Goal: Find specific page/section: Find specific page/section

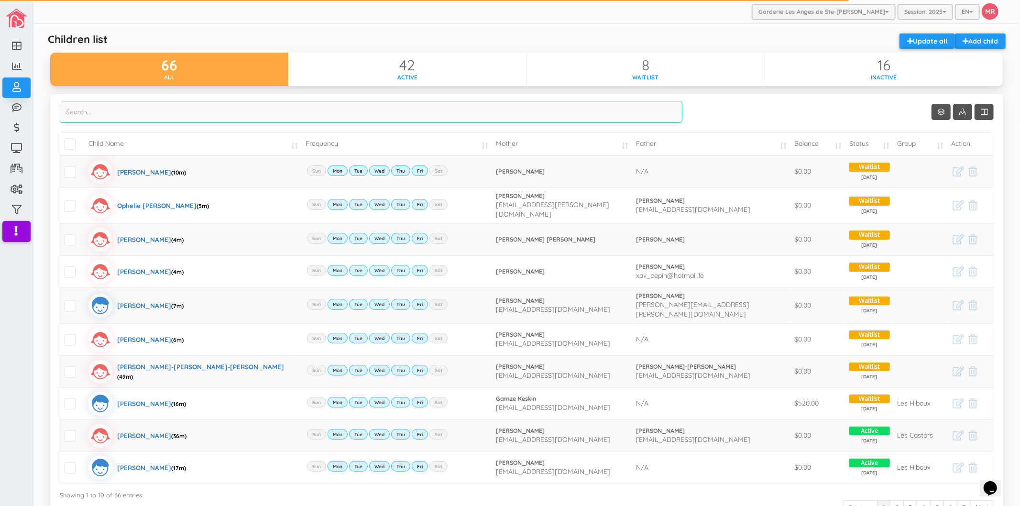
click at [398, 115] on input "search" at bounding box center [371, 112] width 622 height 22
type input "ana"
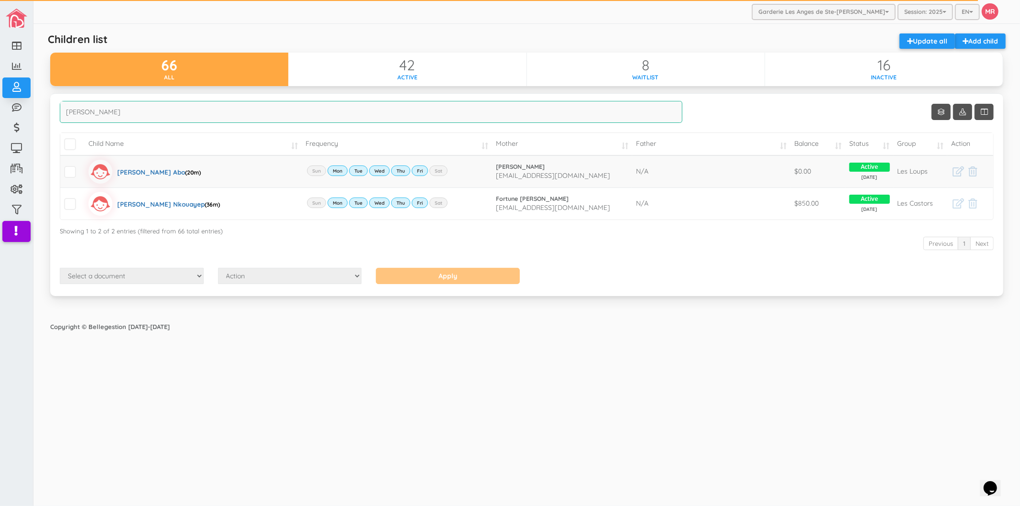
drag, startPoint x: 182, startPoint y: 116, endPoint x: 60, endPoint y: 119, distance: 121.9
click at [60, 119] on input "ana" at bounding box center [371, 112] width 622 height 22
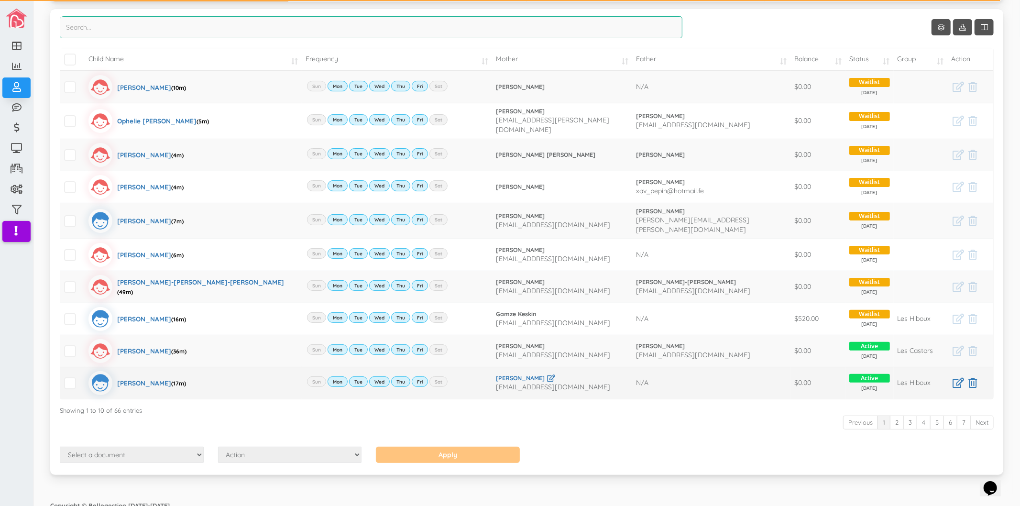
scroll to position [87, 0]
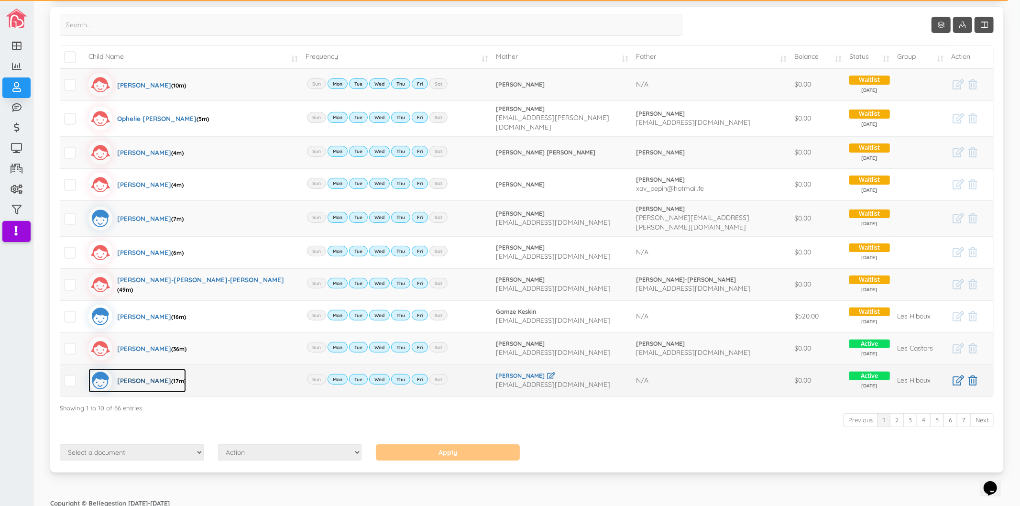
click at [154, 375] on div "Logan Ladouceur (17m)" at bounding box center [151, 381] width 69 height 24
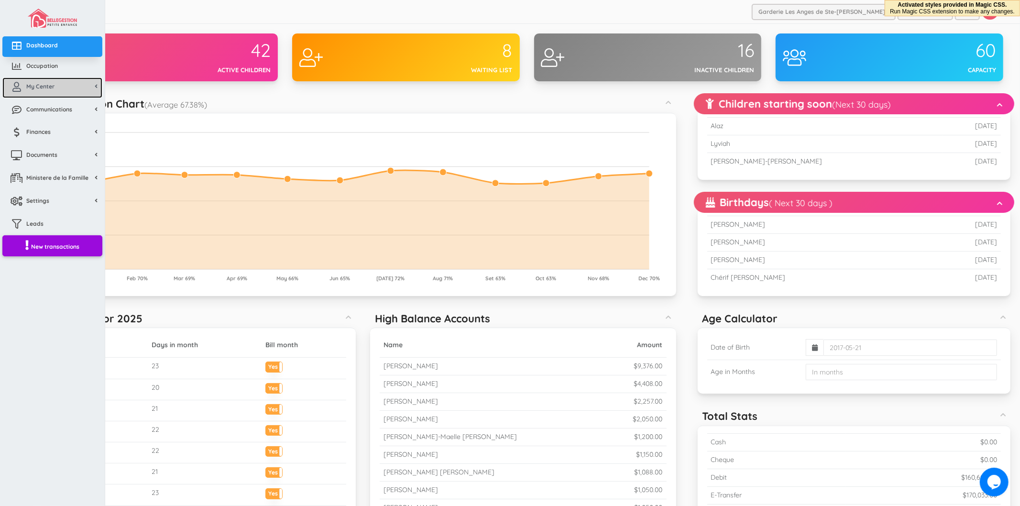
click at [45, 89] on span "My Center" at bounding box center [40, 86] width 28 height 8
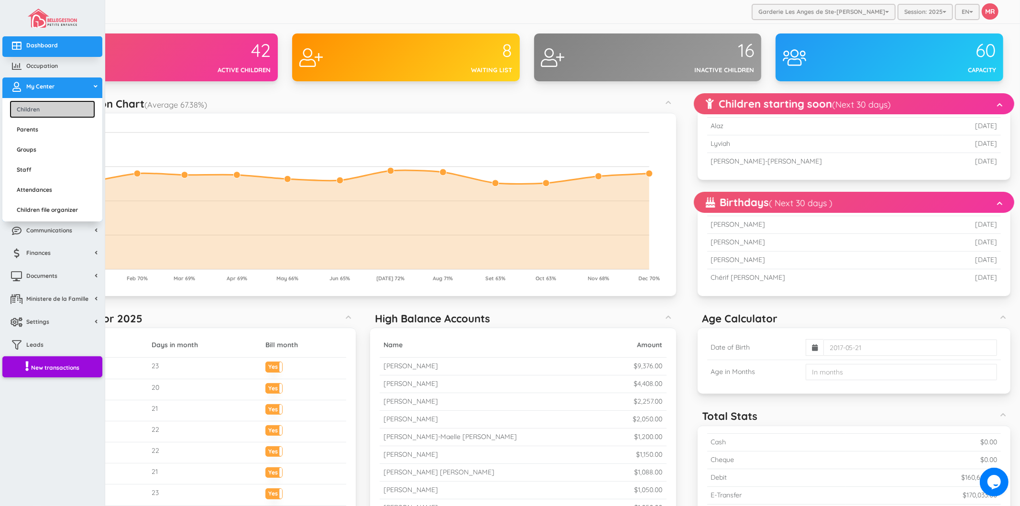
click at [45, 110] on link "Children" at bounding box center [53, 109] width 86 height 18
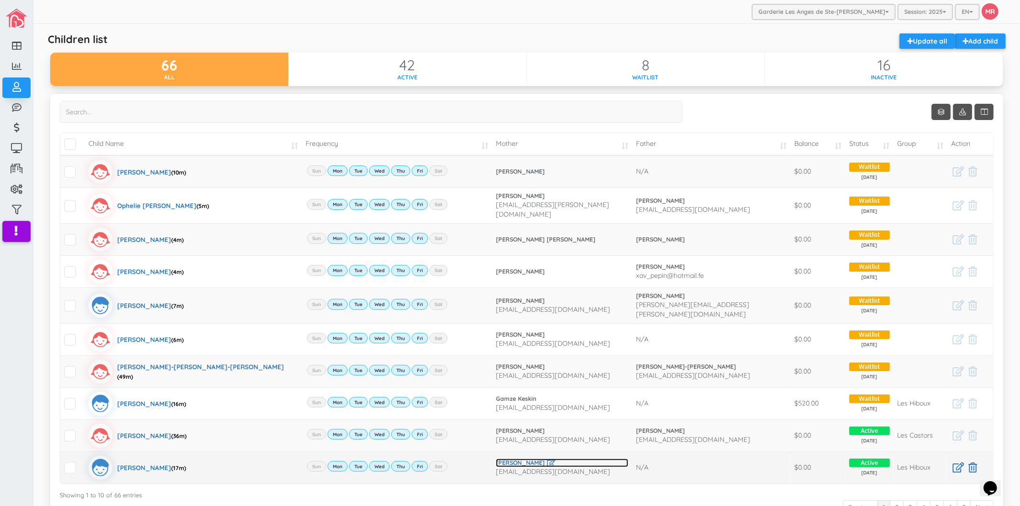
click at [543, 458] on link "[PERSON_NAME]" at bounding box center [562, 462] width 132 height 9
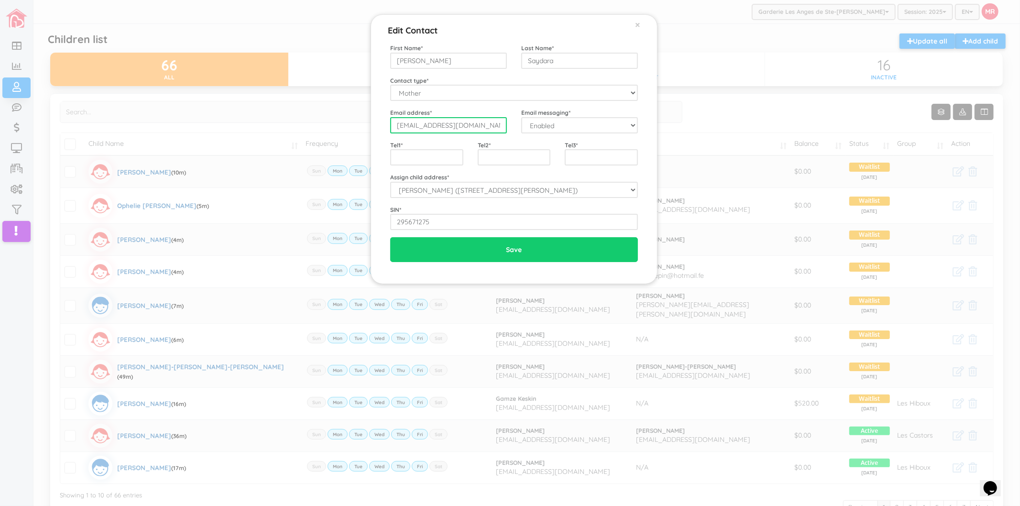
click at [477, 127] on input "[EMAIL_ADDRESS][DOMAIN_NAME]" at bounding box center [448, 125] width 117 height 16
click at [314, 35] on div "Edit Contact × Close First Name * Anna Soutsady Last Name * Saydara Contact typ…" at bounding box center [510, 253] width 1020 height 506
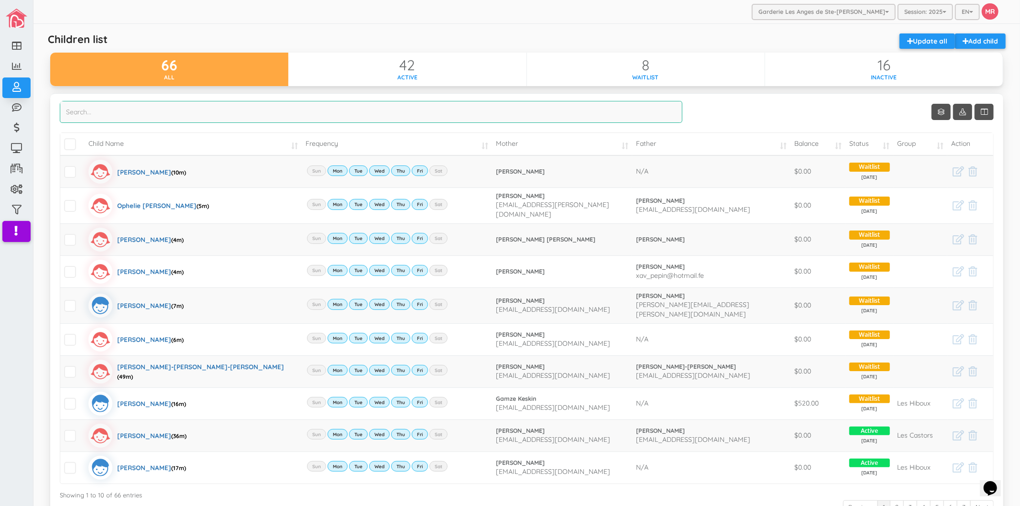
click at [214, 116] on input "search" at bounding box center [371, 112] width 622 height 22
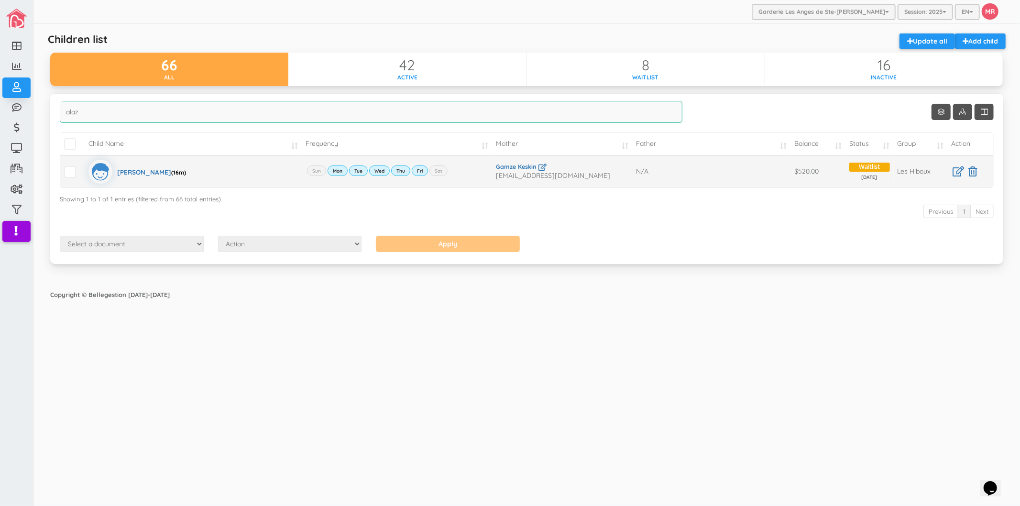
type input "alaz"
click at [515, 168] on link "Gamze Keskin" at bounding box center [562, 167] width 132 height 9
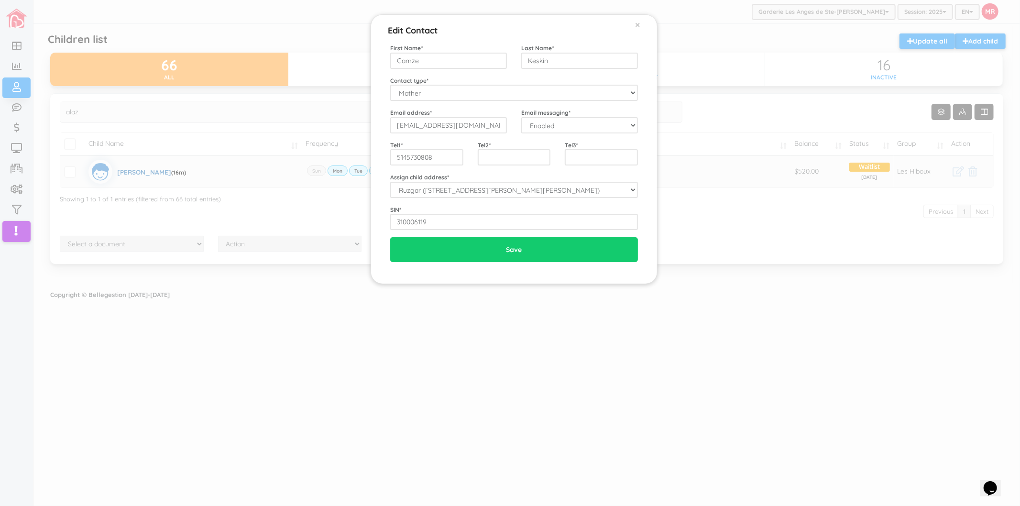
click at [838, 384] on div "Edit Contact × Close First Name * Gamze Last Name * Keskin Contact type * Mothe…" at bounding box center [510, 253] width 1020 height 506
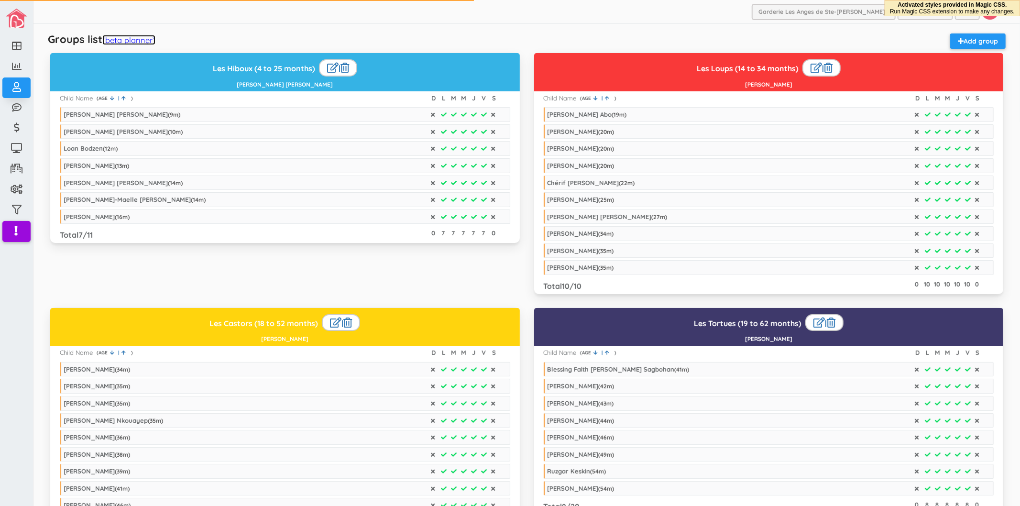
click at [128, 39] on link "(beta planner)" at bounding box center [128, 40] width 53 height 10
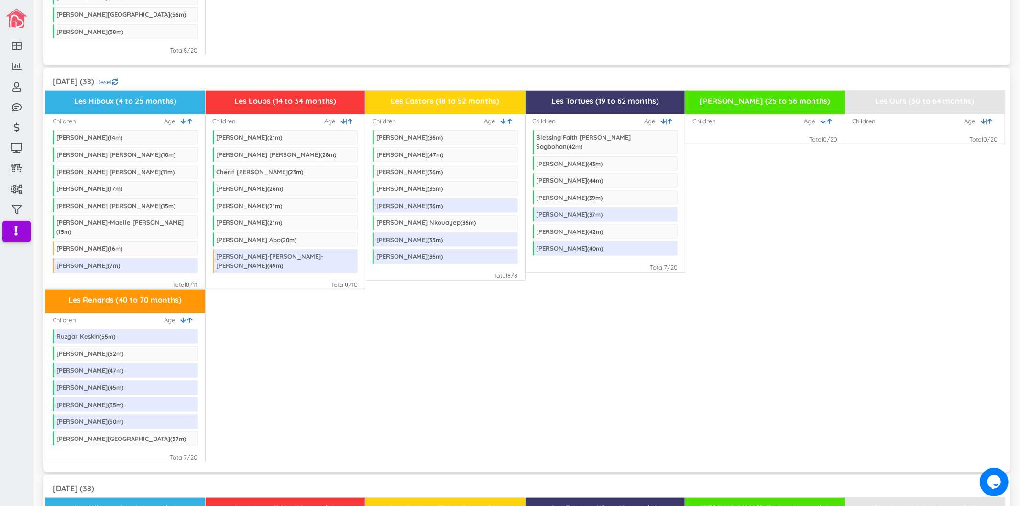
scroll to position [478, 0]
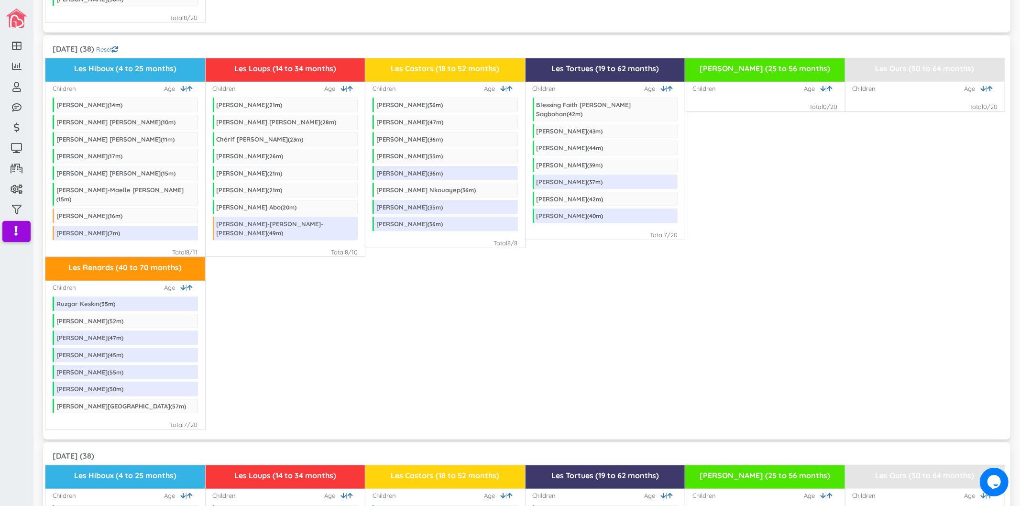
click at [629, 35] on div "September 2025 (38) Reset Les Hiboux (4 to 25 months) Children | Age Samuel Boi…" at bounding box center [526, 237] width 967 height 404
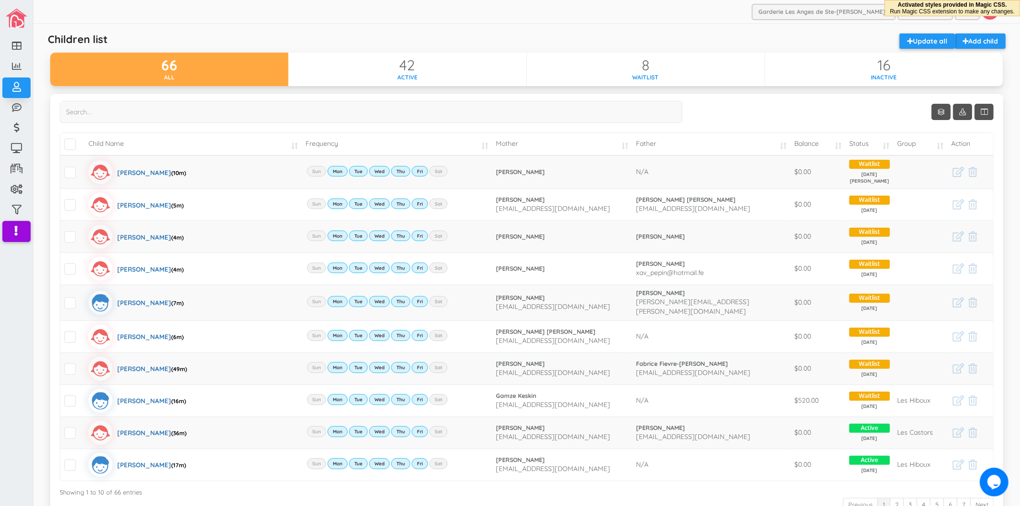
click at [430, 21] on div "Garderie Les Anges de Ste-[PERSON_NAME] Garderie Les Anges de Ste-[PERSON_NAME]…" at bounding box center [526, 12] width 986 height 24
click at [145, 118] on input "search" at bounding box center [371, 112] width 622 height 22
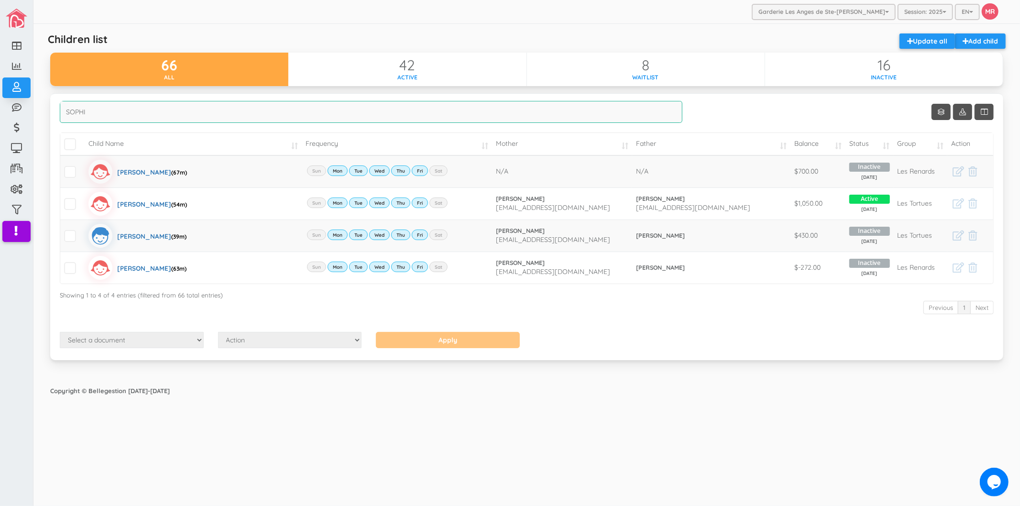
type input "SOPHI"
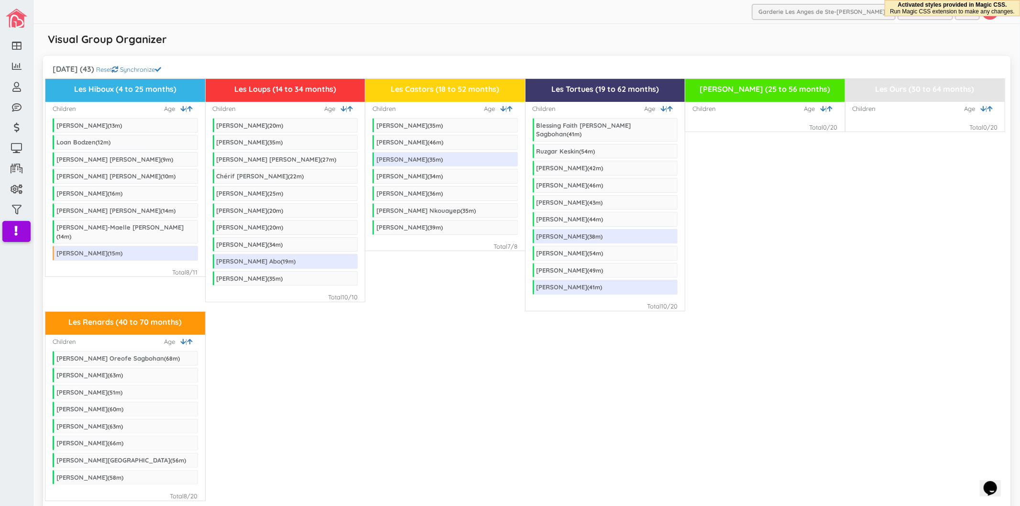
click at [854, 275] on div "Les Hiboux (4 to 25 months) Children | Age [PERSON_NAME] ( 13 m) [PERSON_NAME] …" at bounding box center [526, 194] width 962 height 233
click at [839, 195] on div "Les Hiboux (4 to 25 months) Children | Age [PERSON_NAME] ( 13 m) [PERSON_NAME] …" at bounding box center [526, 194] width 962 height 233
click at [531, 43] on div "Visual Group Organizer" at bounding box center [526, 42] width 967 height 19
click at [783, 193] on div "Les Hiboux (4 to 25 months) Children | Age [PERSON_NAME] ( 13 m) [PERSON_NAME] …" at bounding box center [526, 194] width 962 height 233
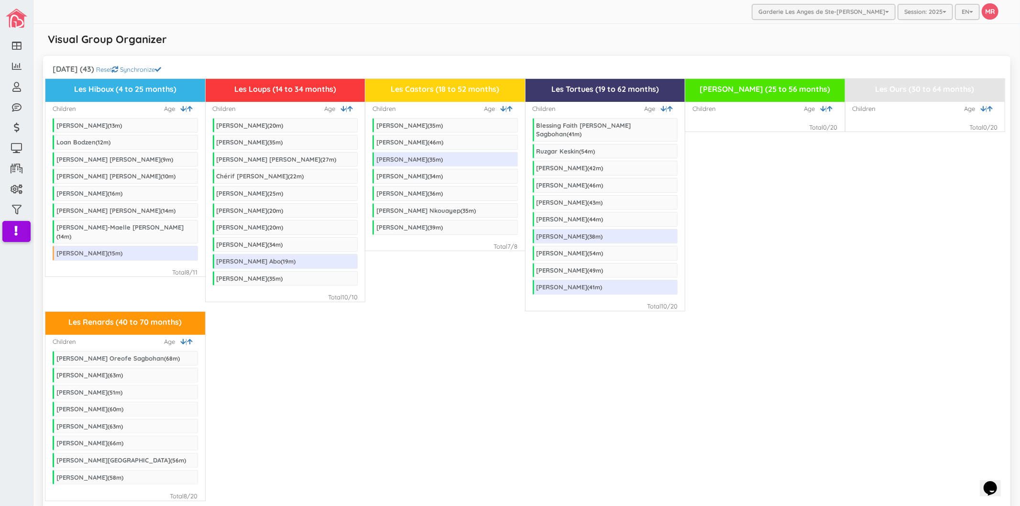
click at [562, 22] on div "Garderie Les Anges de Ste-[PERSON_NAME] Garderie Les Anges de Ste-[PERSON_NAME]…" at bounding box center [526, 12] width 986 height 24
click at [405, 422] on div "Les Renards (40 to 70 months) Children | Age Eliakim Nahum Oreofe Sagbohan ( 68…" at bounding box center [526, 406] width 962 height 190
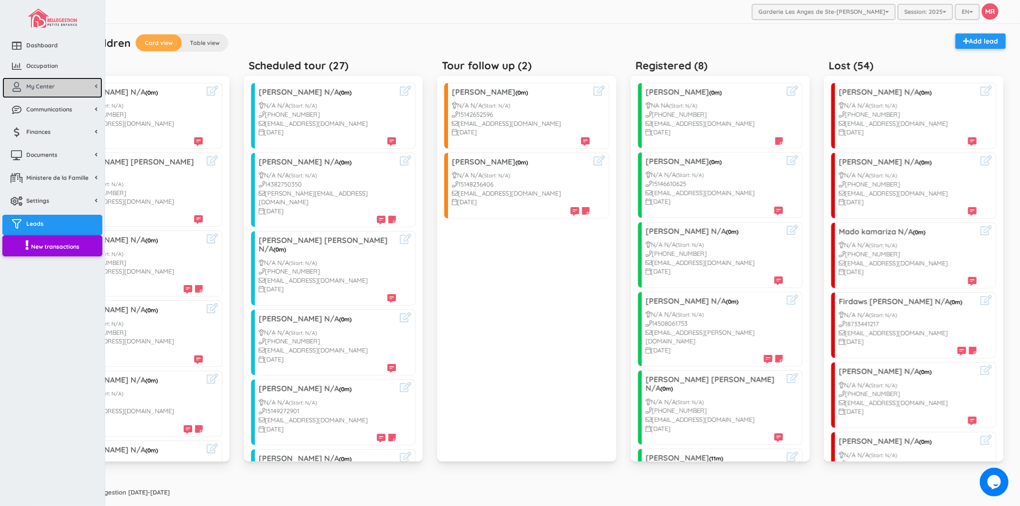
click at [44, 84] on span "My Center" at bounding box center [40, 86] width 28 height 8
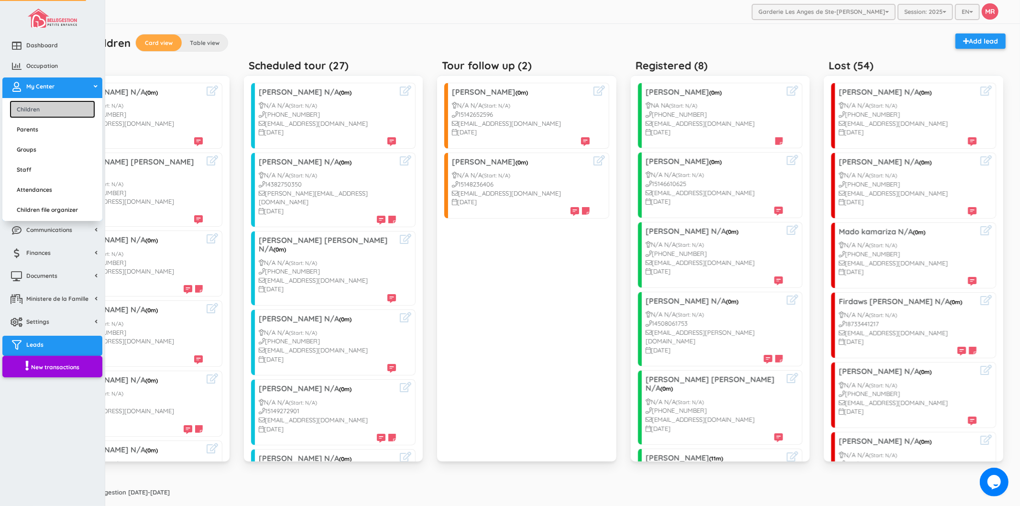
click at [65, 107] on link "Children" at bounding box center [53, 109] width 86 height 18
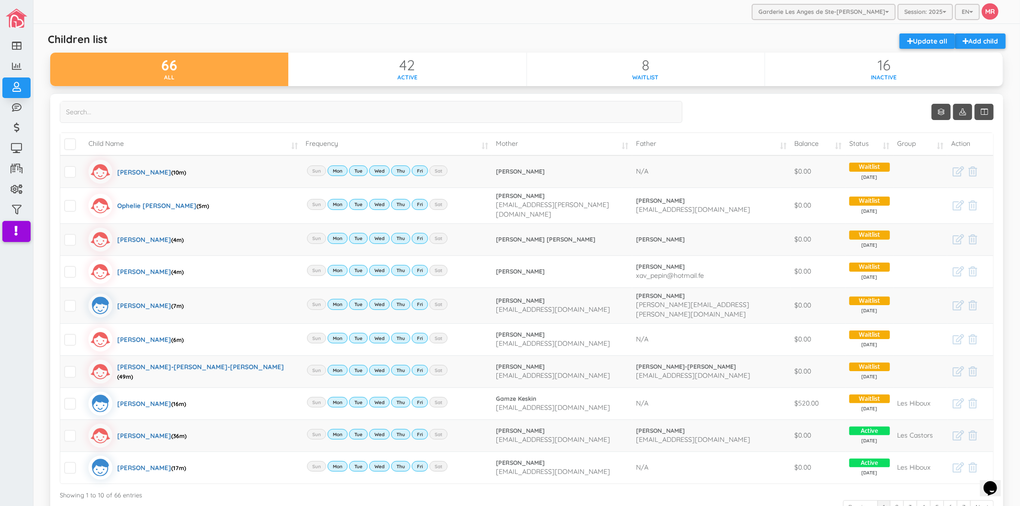
click at [605, 21] on div "Garderie Les Anges de Ste-Therese Garderie Les Anges de Ste-Therese Garderie Le…" at bounding box center [526, 12] width 986 height 24
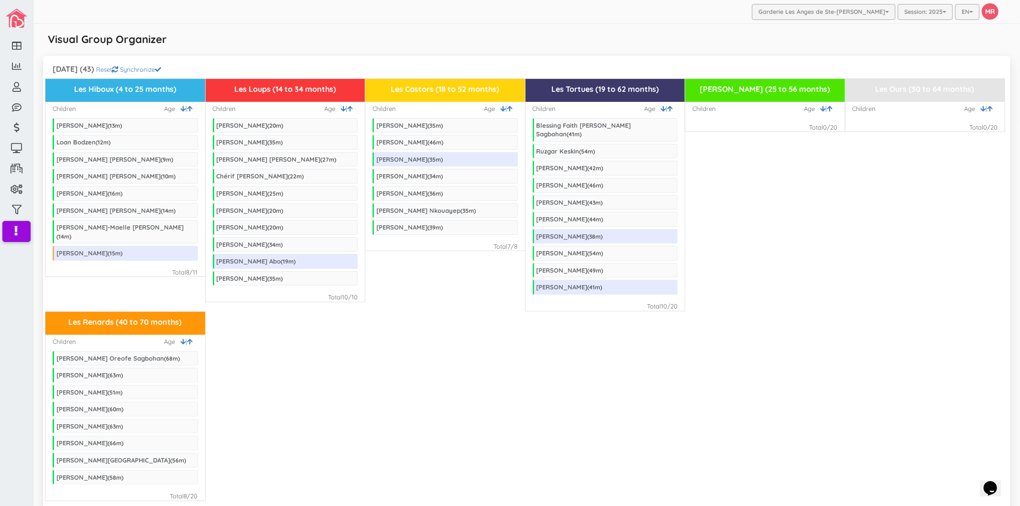
click at [484, 39] on div "Visual Group Organizer" at bounding box center [526, 42] width 967 height 19
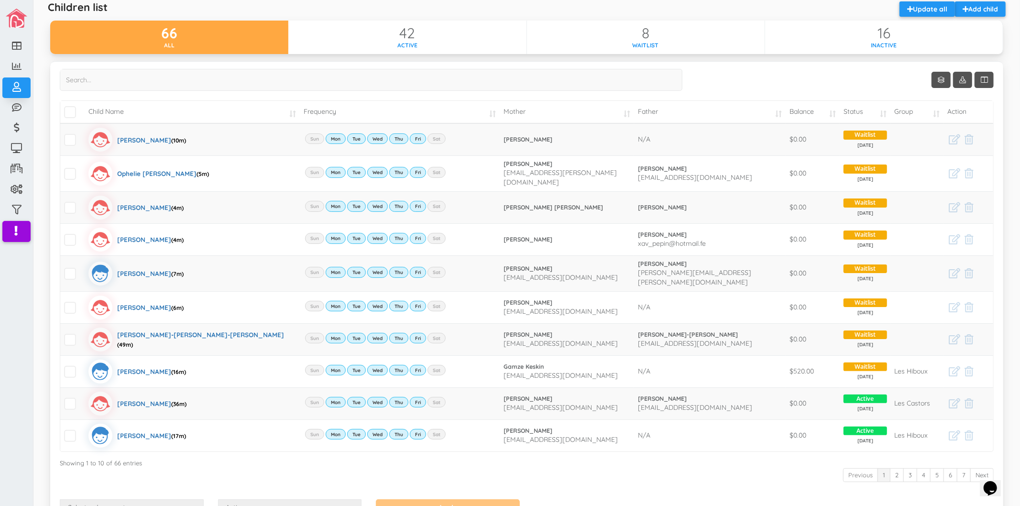
scroll to position [87, 0]
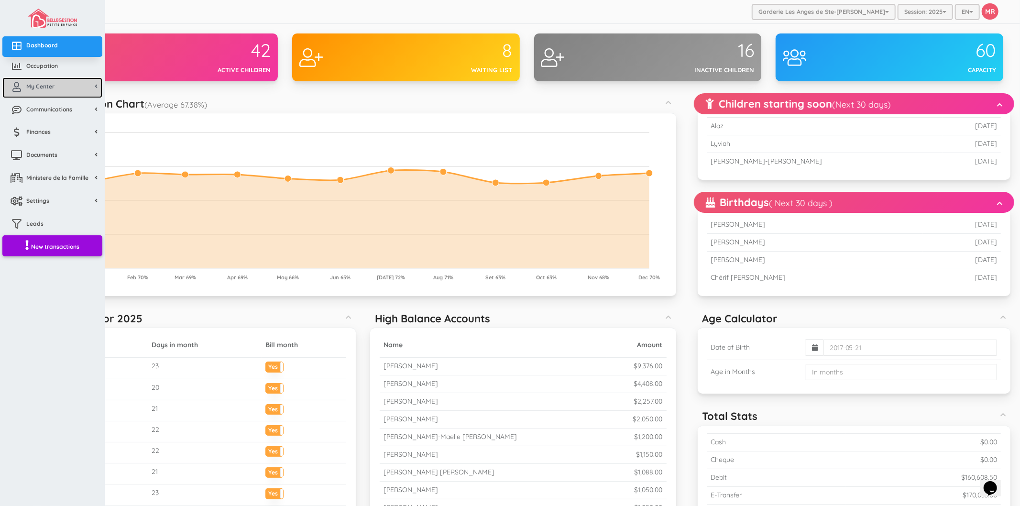
click at [52, 94] on link "My Center" at bounding box center [52, 87] width 100 height 21
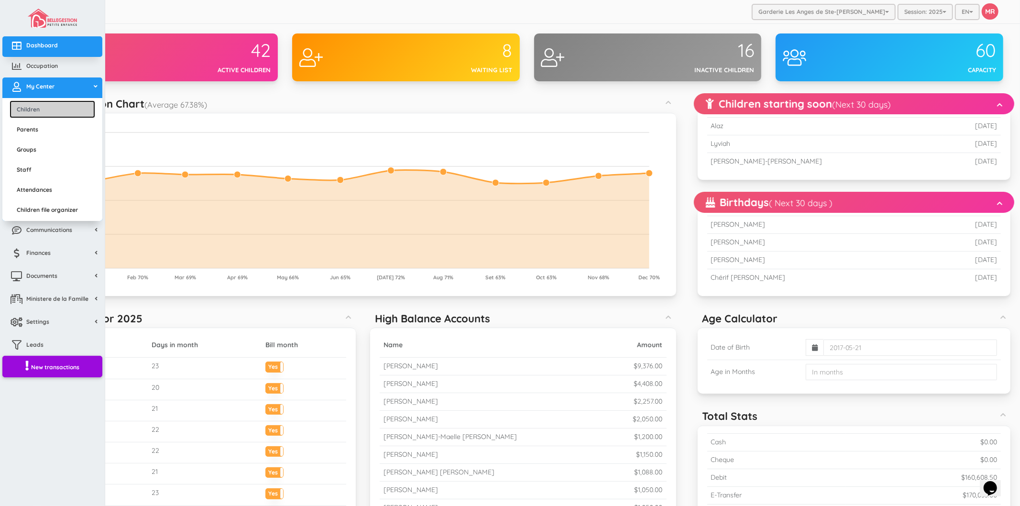
click at [52, 110] on link "Children" at bounding box center [53, 109] width 86 height 18
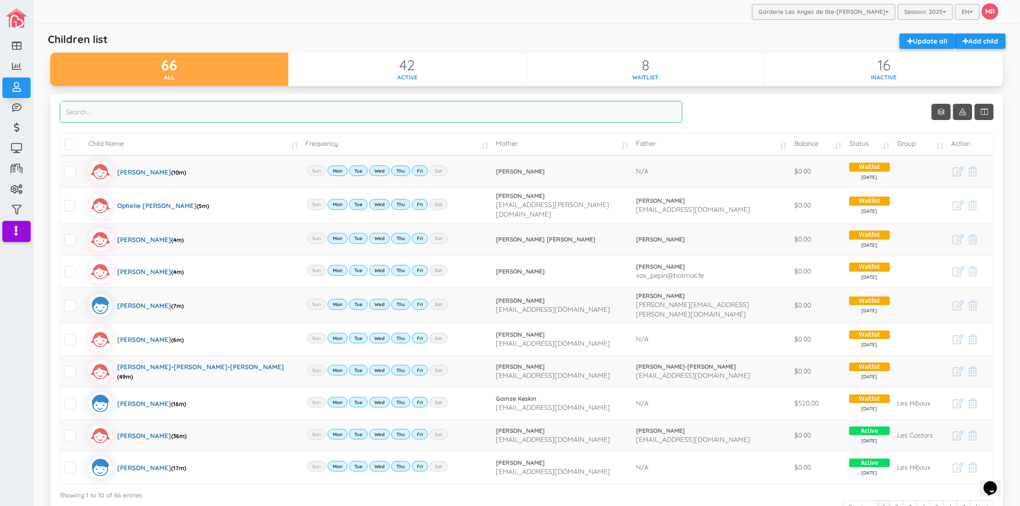
click at [348, 110] on input "search" at bounding box center [371, 112] width 622 height 22
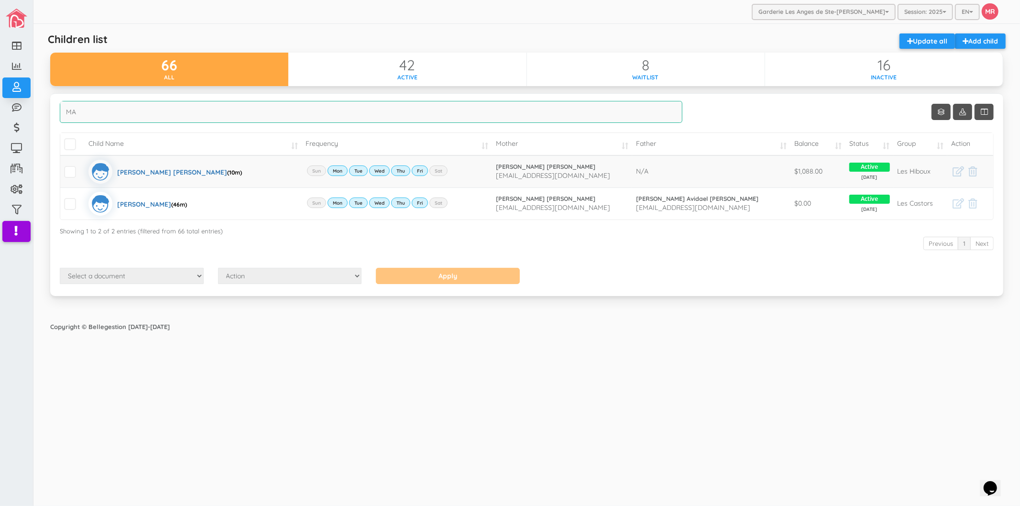
type input "M"
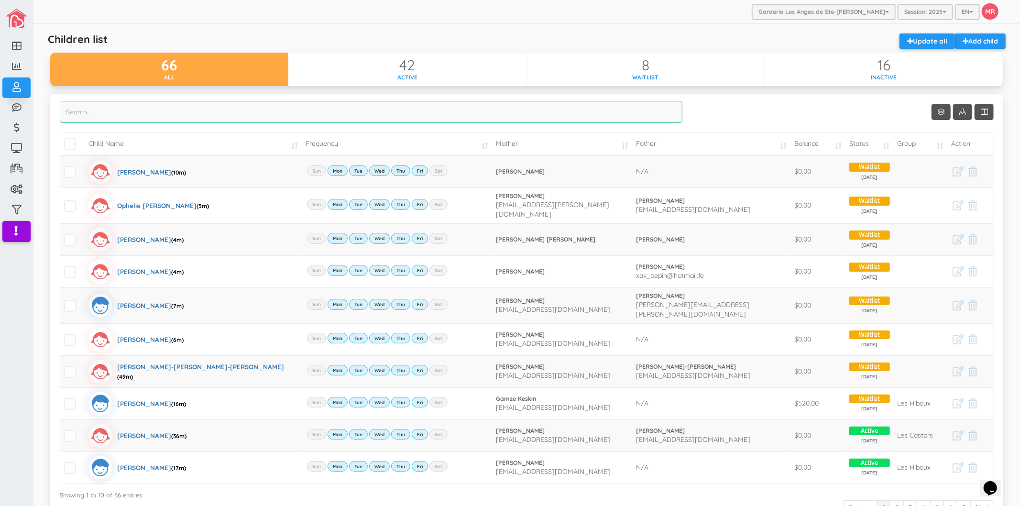
click at [323, 119] on input "search" at bounding box center [371, 112] width 622 height 22
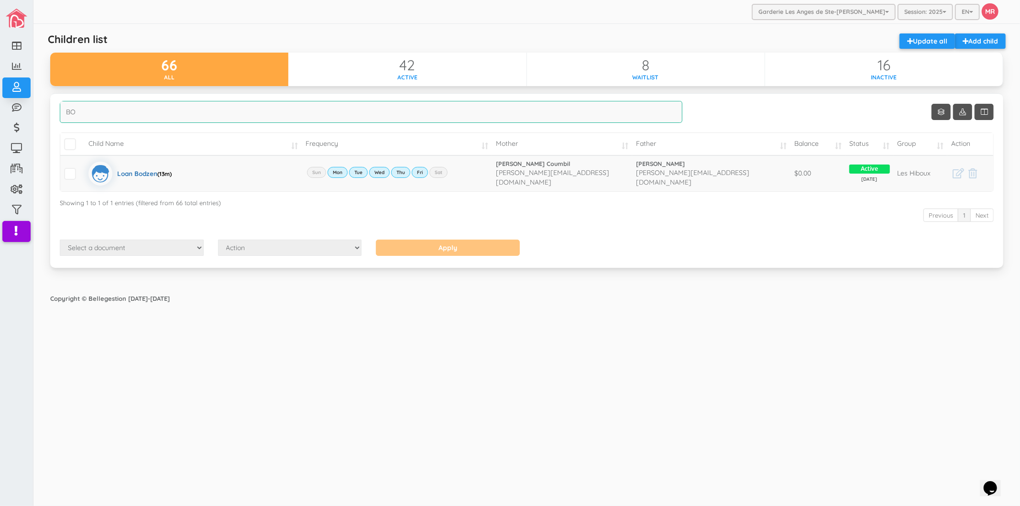
type input "B"
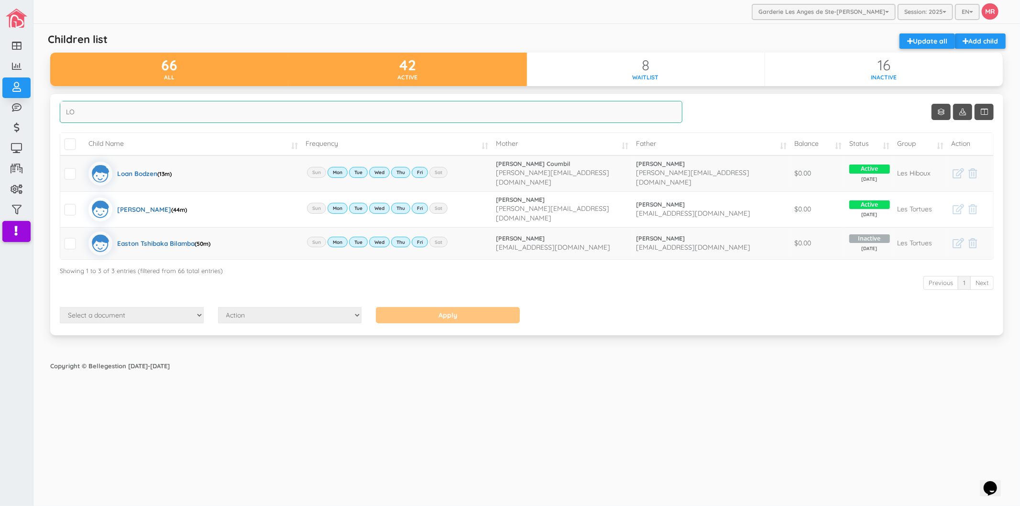
type input "L"
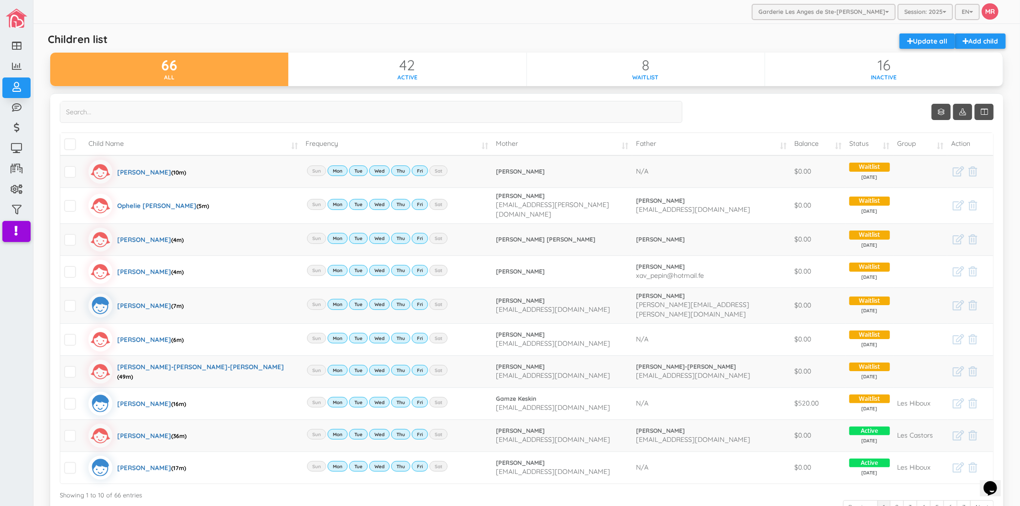
click at [757, 104] on div "Show 10 rows Child Name Frequency Mother Father Balance Status Group Action" at bounding box center [527, 316] width 934 height 430
click at [461, 22] on div "Garderie Les Anges de Ste-[PERSON_NAME] Garderie Les Anges de Ste-[PERSON_NAME]…" at bounding box center [526, 12] width 986 height 24
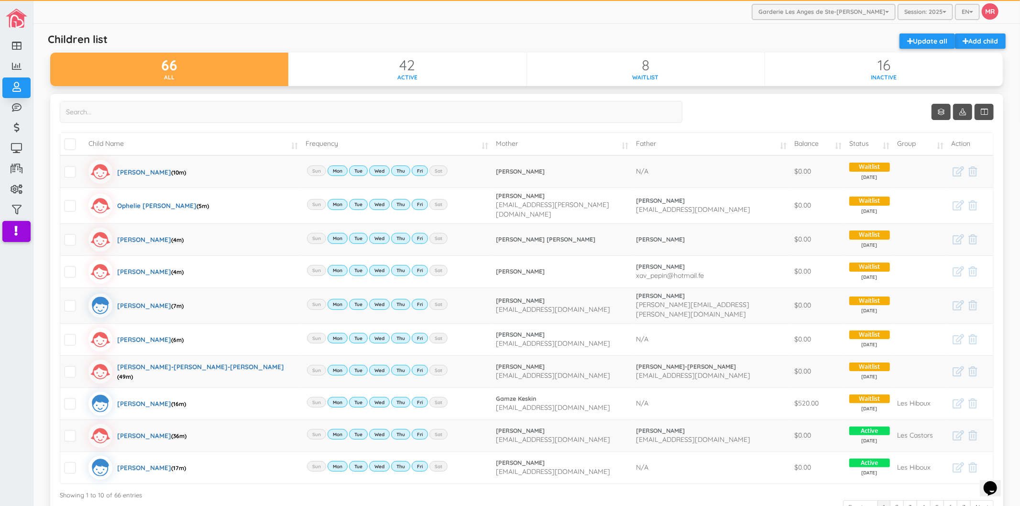
click at [929, 112] on div "Show 10 rows" at bounding box center [950, 110] width 43 height 19
click at [931, 112] on link "Show 10 rows" at bounding box center [940, 112] width 19 height 16
click at [926, 112] on div at bounding box center [510, 253] width 1020 height 506
click at [839, 113] on div "Show 10 rows Child Name Frequency Mother Father Balance Status Group Action" at bounding box center [527, 316] width 934 height 430
